Goal: Book appointment/travel/reservation

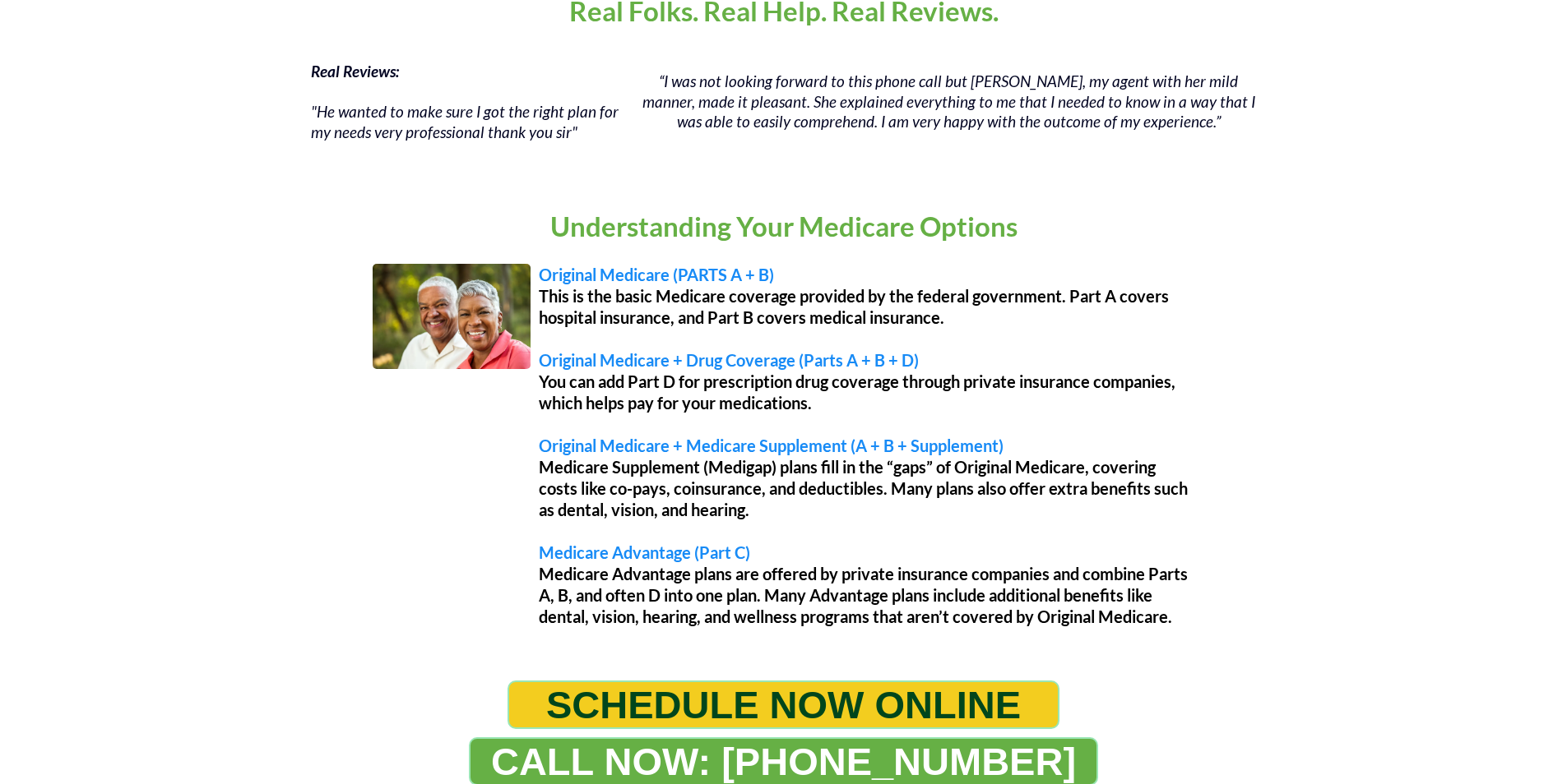
scroll to position [1151, 0]
click at [825, 691] on span "SCHEDULE NOW ONLINE" at bounding box center [784, 704] width 474 height 45
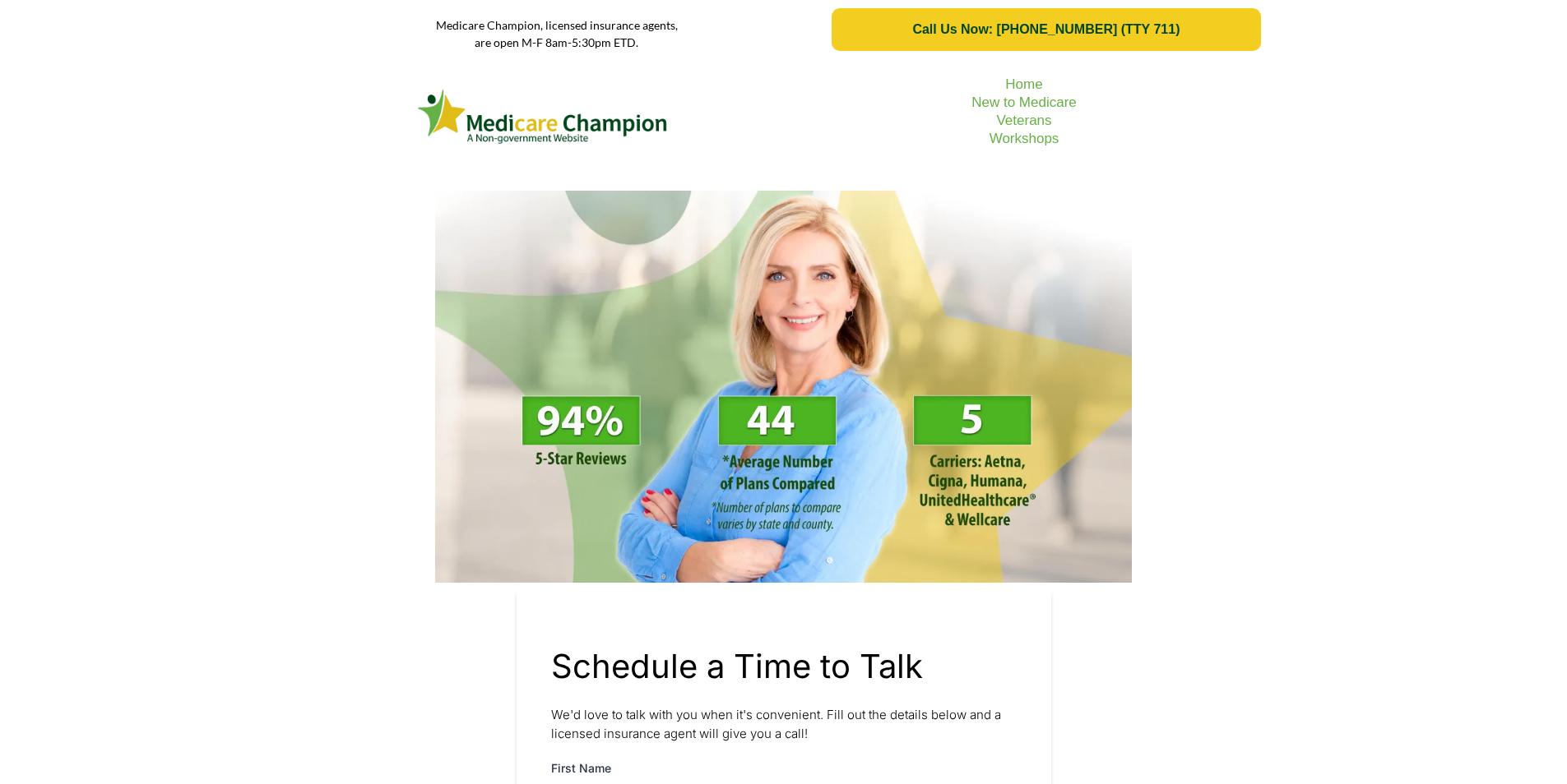
click at [1187, 14] on link "Call Us Now: 1-833-823-1990 (TTY 711)" at bounding box center [1045, 29] width 428 height 43
